Goal: Find specific page/section: Find specific page/section

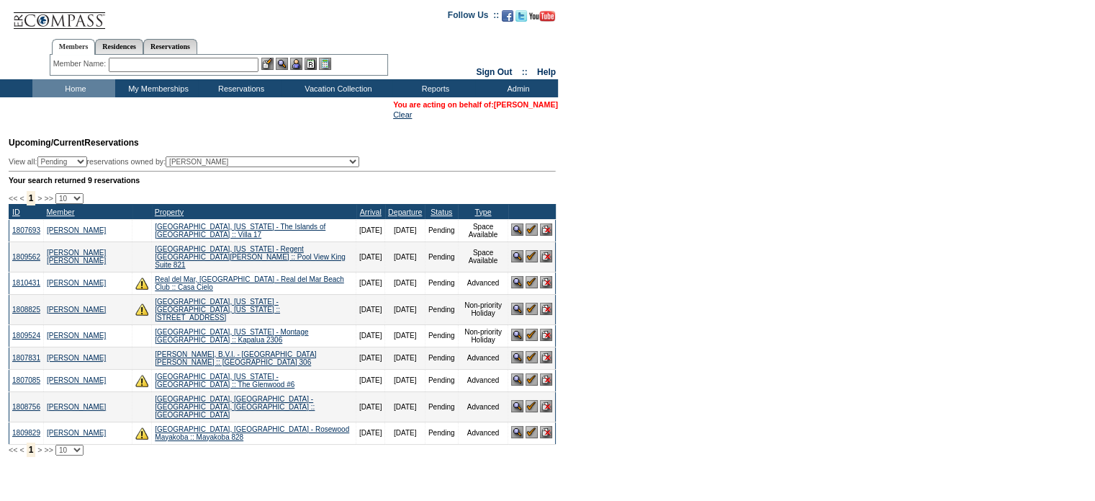
click at [525, 107] on link "[PERSON_NAME]" at bounding box center [526, 104] width 64 height 9
